Goal: Information Seeking & Learning: Learn about a topic

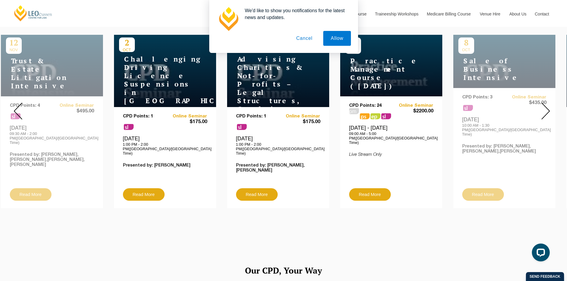
click at [309, 34] on button "Cancel" at bounding box center [303, 38] width 31 height 15
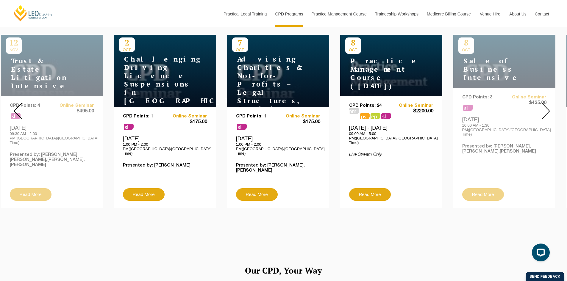
click at [35, 122] on div at bounding box center [18, 111] width 36 height 203
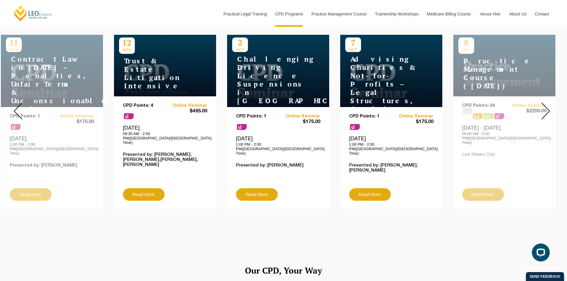
click at [20, 108] on img at bounding box center [18, 111] width 9 height 17
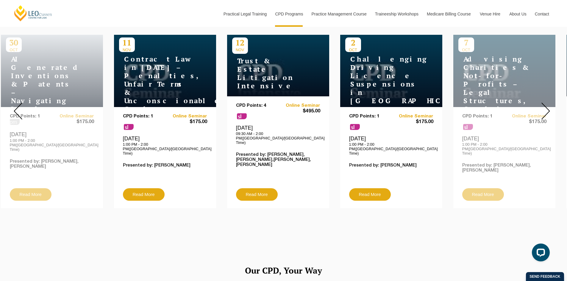
click at [20, 108] on img at bounding box center [18, 111] width 9 height 17
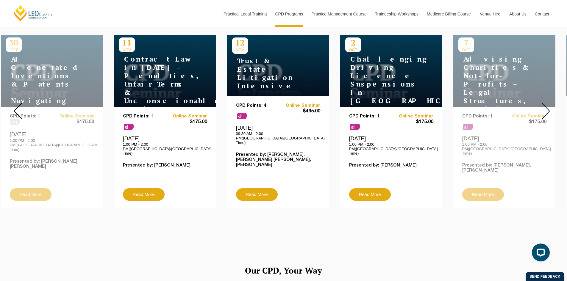
click at [20, 108] on img at bounding box center [18, 111] width 9 height 17
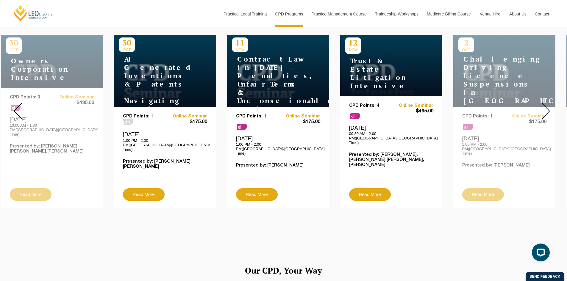
click at [20, 107] on img at bounding box center [18, 111] width 9 height 17
click at [18, 106] on img at bounding box center [18, 111] width 9 height 17
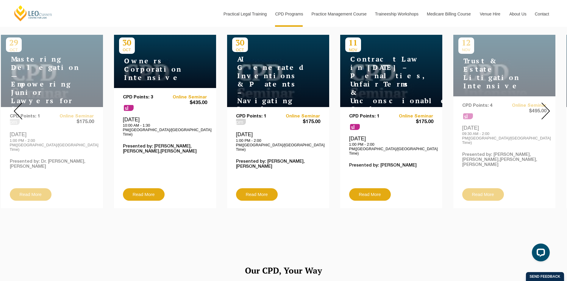
click at [18, 106] on img at bounding box center [18, 111] width 9 height 17
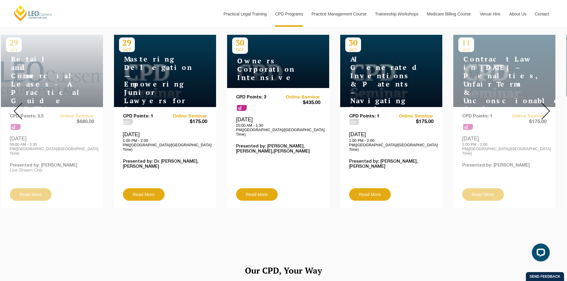
click at [18, 106] on img at bounding box center [18, 111] width 9 height 17
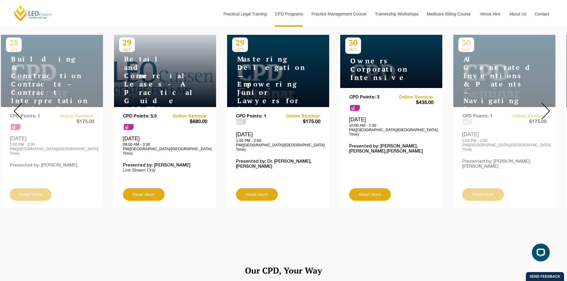
click at [18, 106] on img at bounding box center [18, 111] width 9 height 17
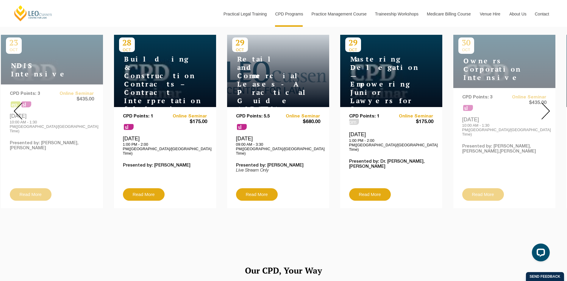
click at [18, 106] on img at bounding box center [18, 111] width 9 height 17
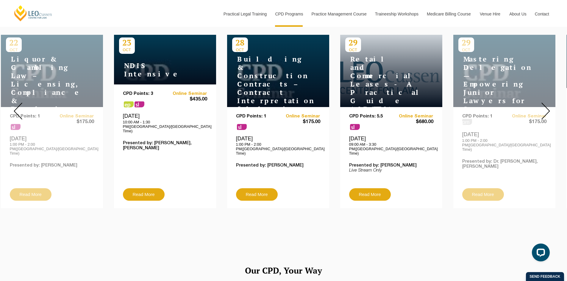
click at [18, 106] on img at bounding box center [18, 111] width 9 height 17
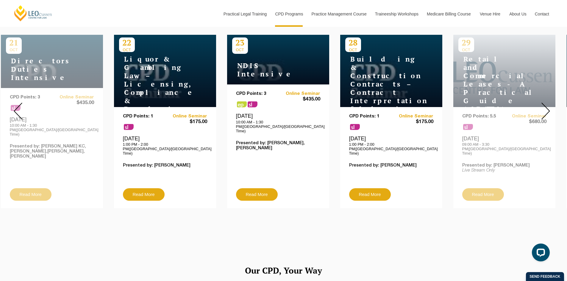
click at [18, 106] on img at bounding box center [18, 111] width 9 height 17
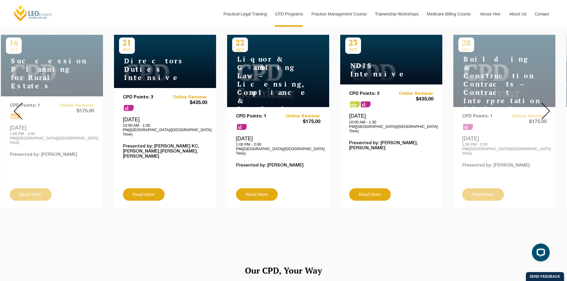
click at [18, 106] on img at bounding box center [18, 111] width 9 height 17
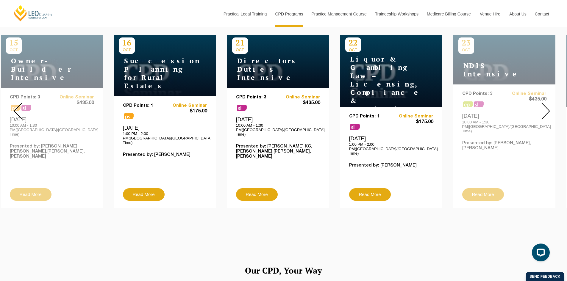
click at [18, 106] on img at bounding box center [18, 111] width 9 height 17
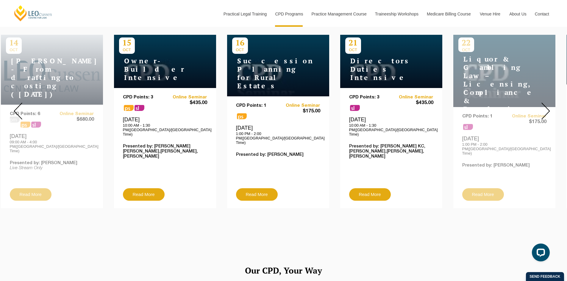
click at [18, 106] on img at bounding box center [18, 111] width 9 height 17
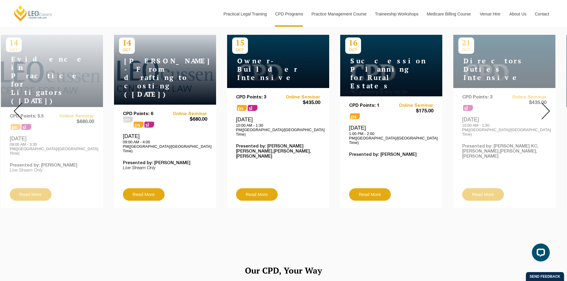
click at [18, 106] on img at bounding box center [18, 111] width 9 height 17
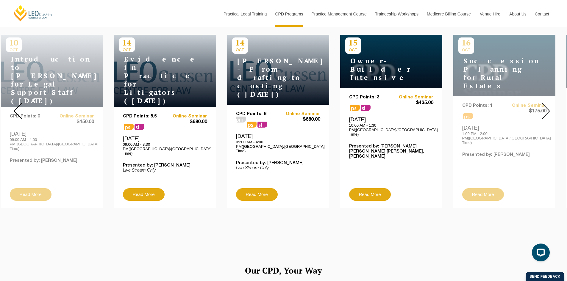
click at [18, 106] on img at bounding box center [18, 111] width 9 height 17
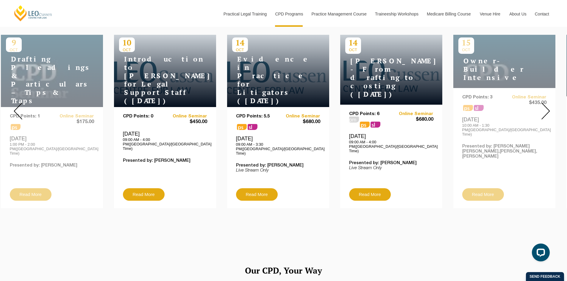
click at [18, 106] on img at bounding box center [18, 111] width 9 height 17
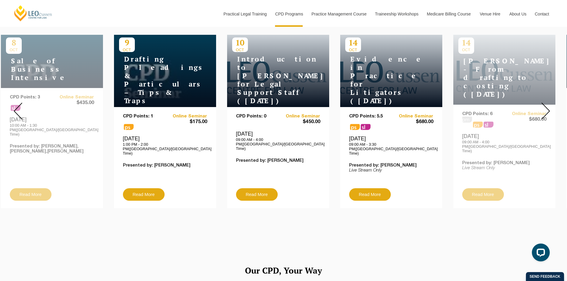
click at [18, 106] on img at bounding box center [18, 111] width 9 height 17
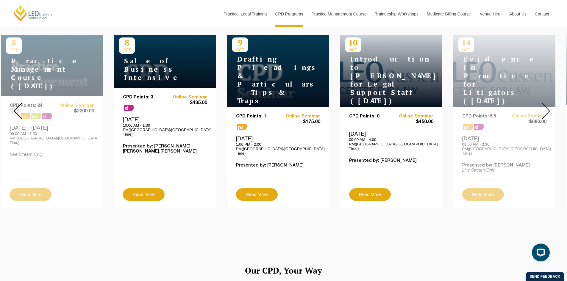
click at [18, 106] on img at bounding box center [18, 111] width 9 height 17
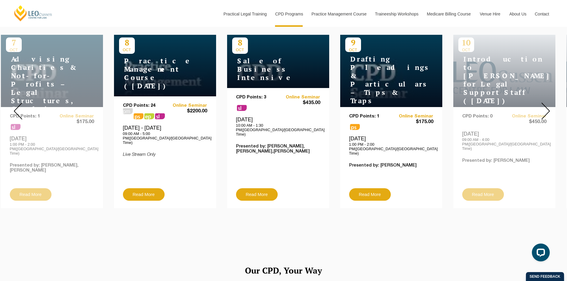
click at [18, 106] on img at bounding box center [18, 111] width 9 height 17
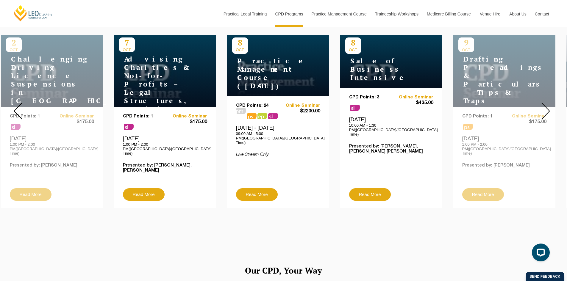
click at [538, 105] on div at bounding box center [545, 111] width 43 height 203
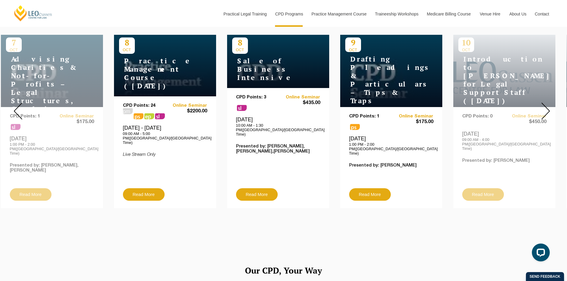
click at [538, 106] on div at bounding box center [545, 111] width 43 height 203
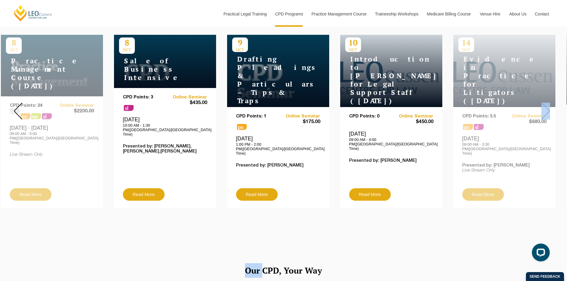
click at [538, 106] on div at bounding box center [545, 111] width 43 height 203
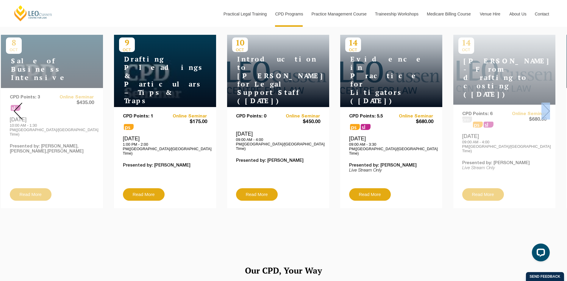
click at [538, 106] on div at bounding box center [545, 111] width 43 height 203
click at [539, 106] on div at bounding box center [545, 111] width 43 height 203
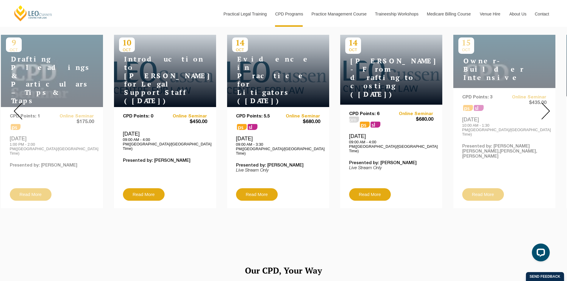
click at [546, 104] on img at bounding box center [545, 111] width 9 height 17
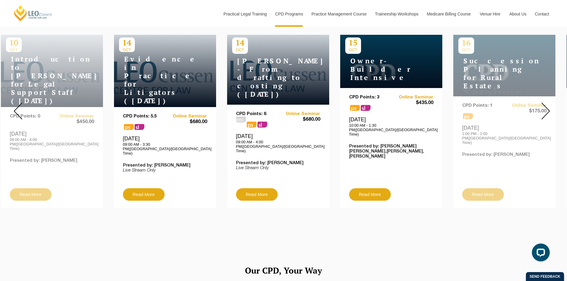
click at [546, 104] on img at bounding box center [545, 111] width 9 height 17
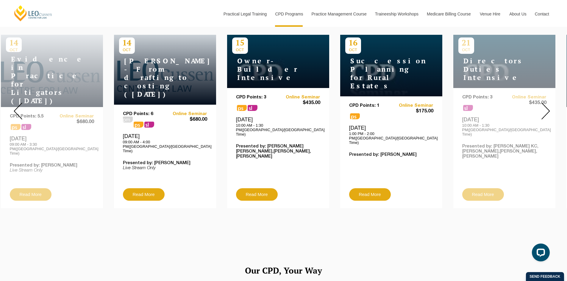
click at [546, 104] on img at bounding box center [545, 111] width 9 height 17
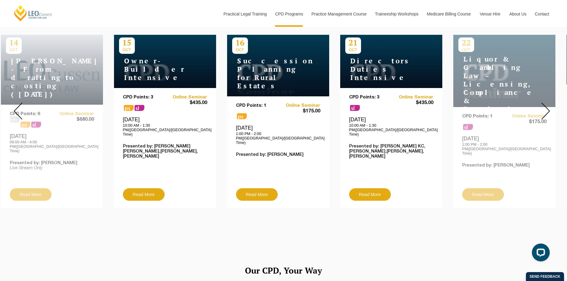
click at [546, 104] on img at bounding box center [545, 111] width 9 height 17
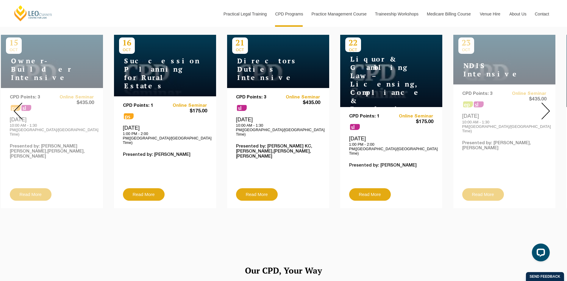
click at [546, 104] on img at bounding box center [545, 111] width 9 height 17
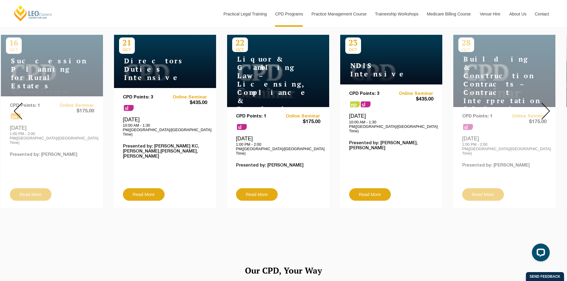
click at [546, 104] on img at bounding box center [545, 111] width 9 height 17
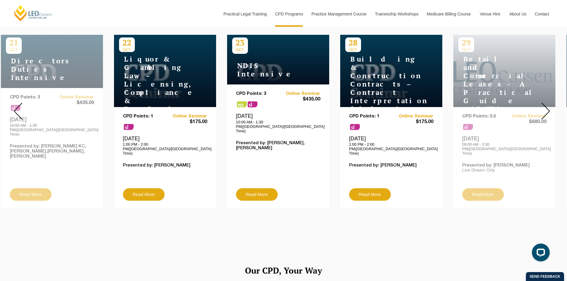
click at [546, 104] on img at bounding box center [545, 111] width 9 height 17
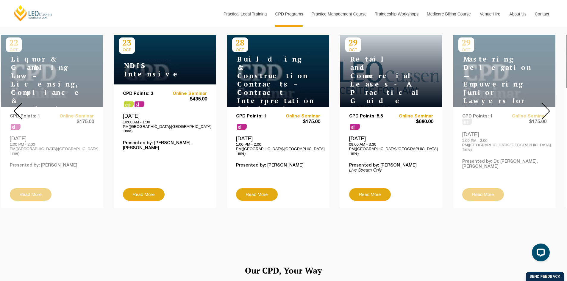
click at [546, 104] on img at bounding box center [545, 111] width 9 height 17
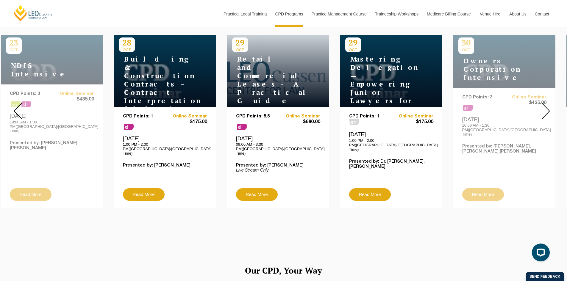
click at [546, 104] on img at bounding box center [545, 111] width 9 height 17
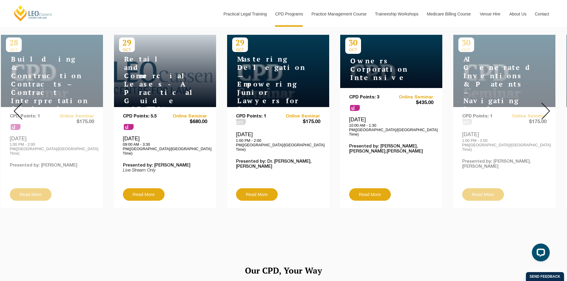
click at [546, 104] on img at bounding box center [545, 111] width 9 height 17
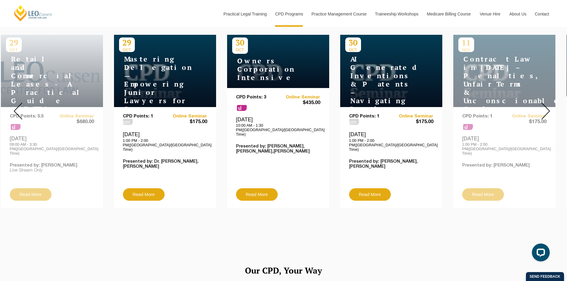
click at [546, 104] on img at bounding box center [545, 111] width 9 height 17
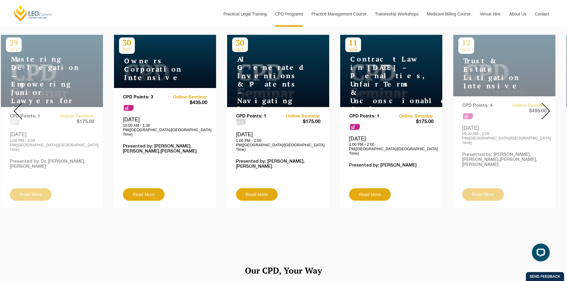
click at [546, 104] on img at bounding box center [545, 111] width 9 height 17
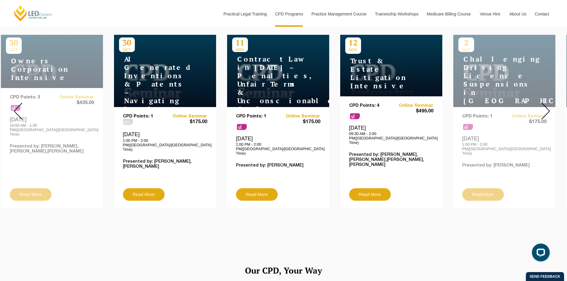
click at [546, 104] on img at bounding box center [545, 111] width 9 height 17
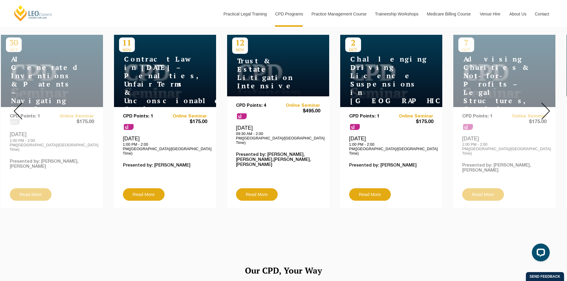
click at [546, 104] on img at bounding box center [545, 111] width 9 height 17
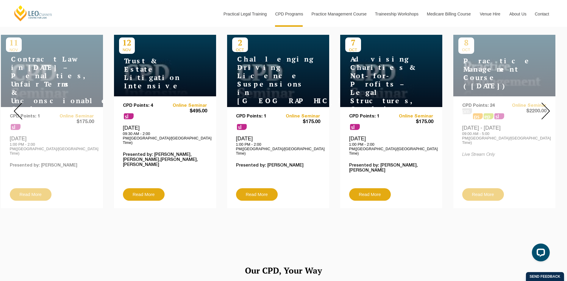
click at [546, 104] on img at bounding box center [545, 111] width 9 height 17
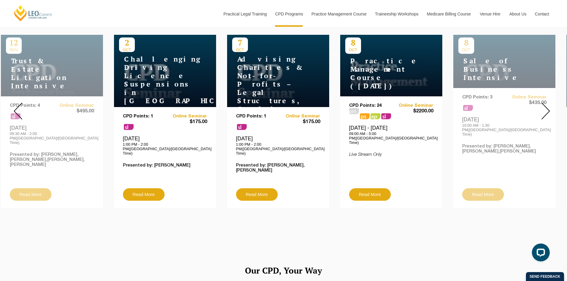
click at [546, 104] on img at bounding box center [545, 111] width 9 height 17
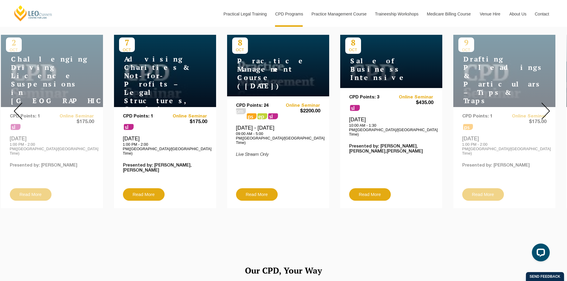
click at [546, 104] on img at bounding box center [545, 111] width 9 height 17
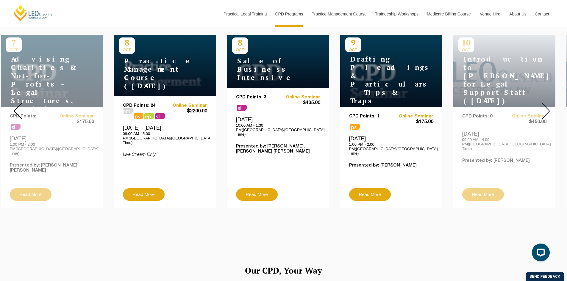
click at [546, 104] on img at bounding box center [545, 111] width 9 height 17
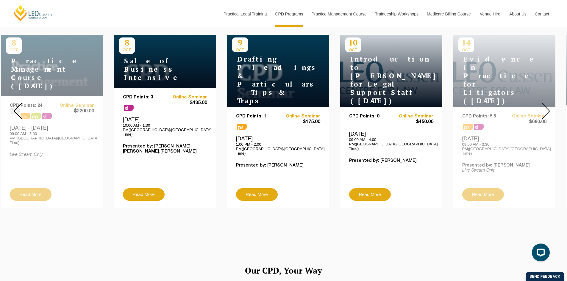
click at [546, 104] on img at bounding box center [545, 111] width 9 height 17
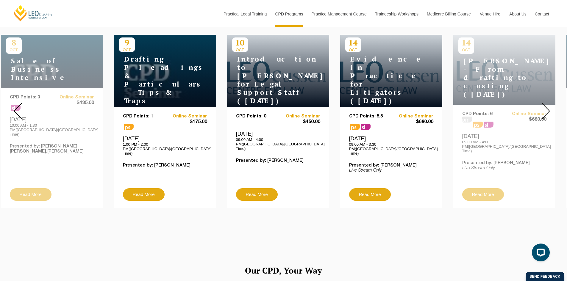
click at [546, 104] on img at bounding box center [545, 111] width 9 height 17
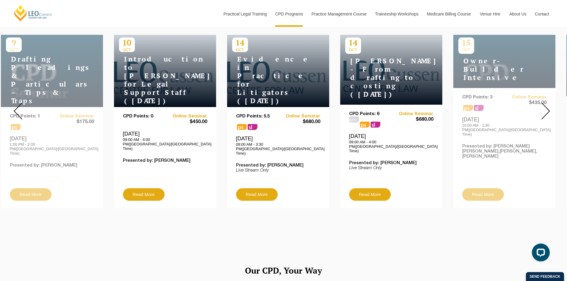
click at [546, 104] on img at bounding box center [545, 111] width 9 height 17
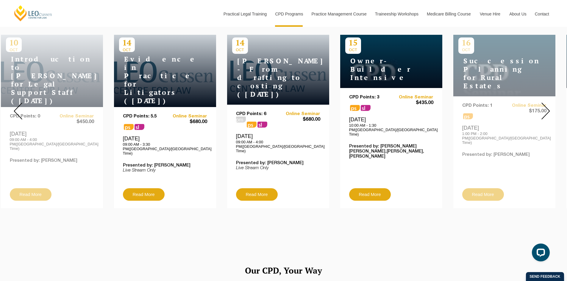
click at [546, 104] on img at bounding box center [545, 111] width 9 height 17
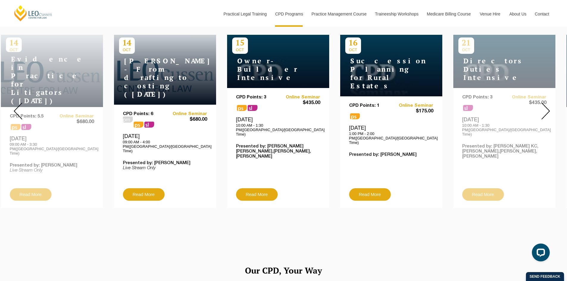
click at [546, 104] on img at bounding box center [545, 111] width 9 height 17
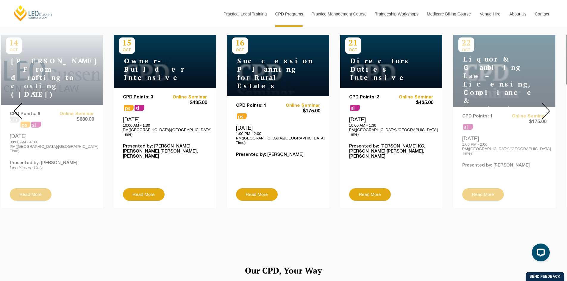
click at [546, 104] on img at bounding box center [545, 111] width 9 height 17
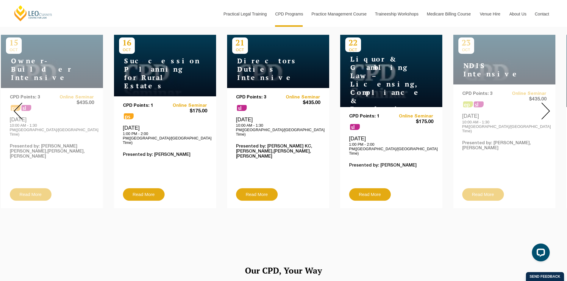
click at [546, 104] on img at bounding box center [545, 111] width 9 height 17
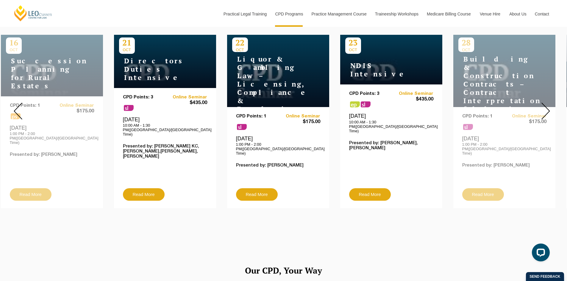
click at [546, 104] on img at bounding box center [545, 111] width 9 height 17
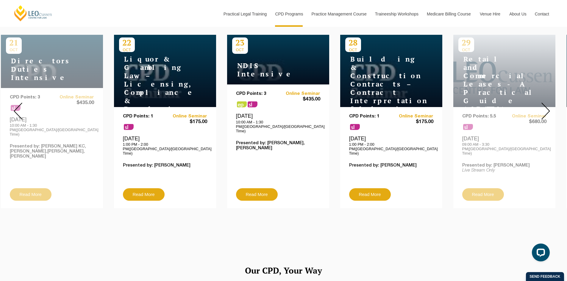
click at [546, 104] on img at bounding box center [545, 111] width 9 height 17
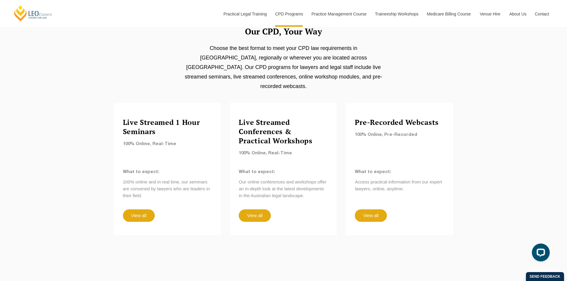
scroll to position [476, 0]
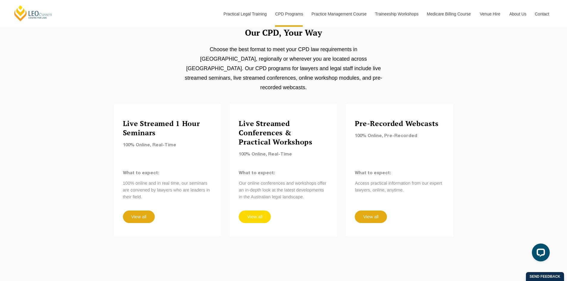
click at [254, 211] on link "View all" at bounding box center [254, 217] width 32 height 12
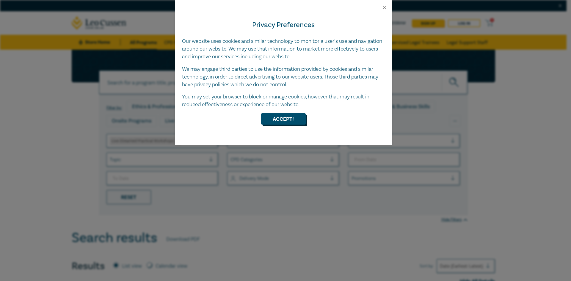
click at [290, 117] on button "Accept!" at bounding box center [283, 118] width 45 height 11
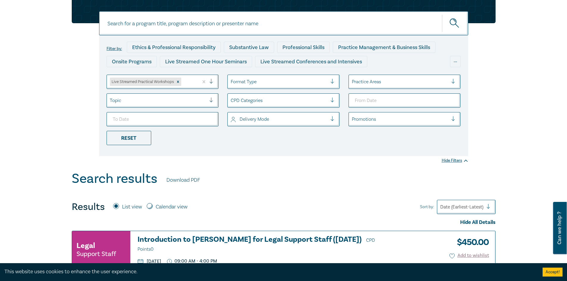
scroll to position [59, 0]
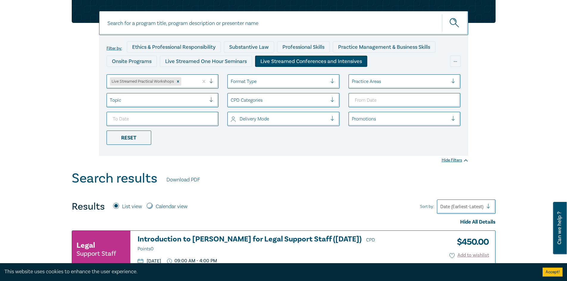
click at [263, 59] on div "Live Streamed Conferences and Intensives" at bounding box center [311, 61] width 112 height 11
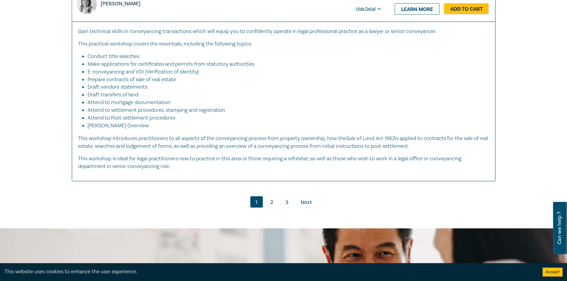
scroll to position [2468, 0]
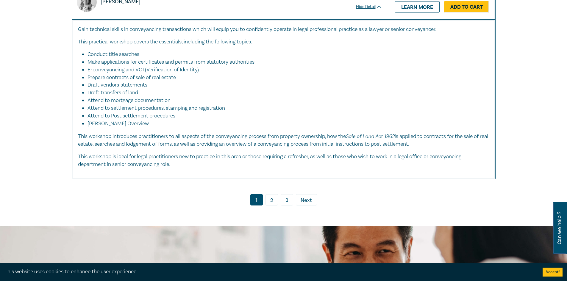
click at [272, 197] on link "2" at bounding box center [271, 199] width 12 height 11
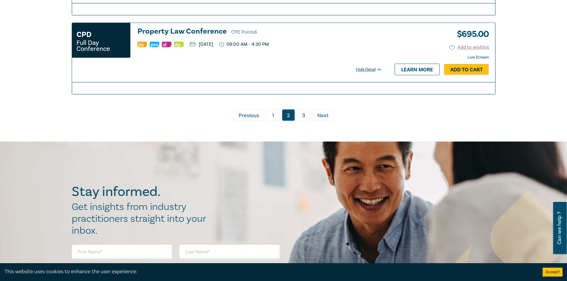
scroll to position [1516, 0]
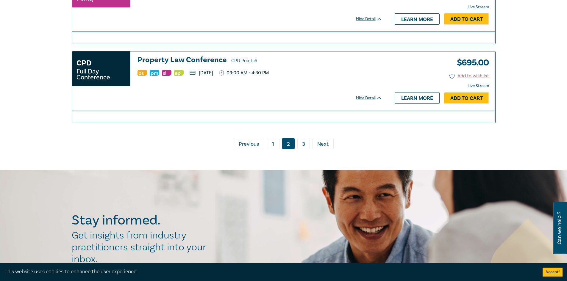
click at [303, 143] on link "3" at bounding box center [303, 143] width 12 height 11
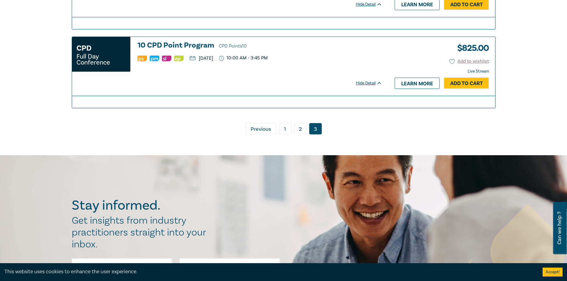
scroll to position [205, 0]
